Goal: Task Accomplishment & Management: Use online tool/utility

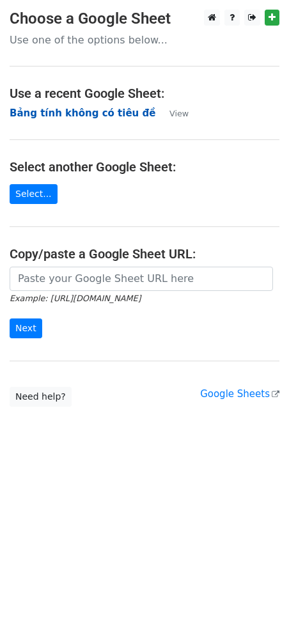
click at [59, 113] on strong "Bảng tính không có tiêu đề" at bounding box center [83, 113] width 146 height 12
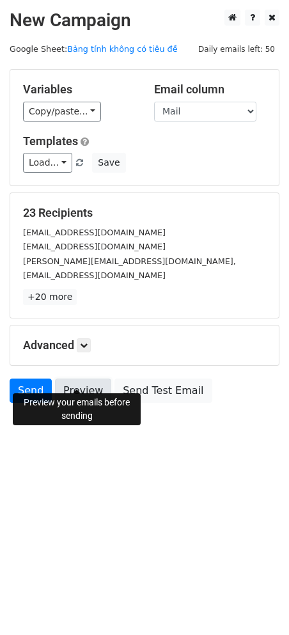
click at [74, 378] on link "Preview" at bounding box center [83, 390] width 56 height 24
click at [41, 380] on link "Send" at bounding box center [31, 390] width 42 height 24
